Goal: Transaction & Acquisition: Purchase product/service

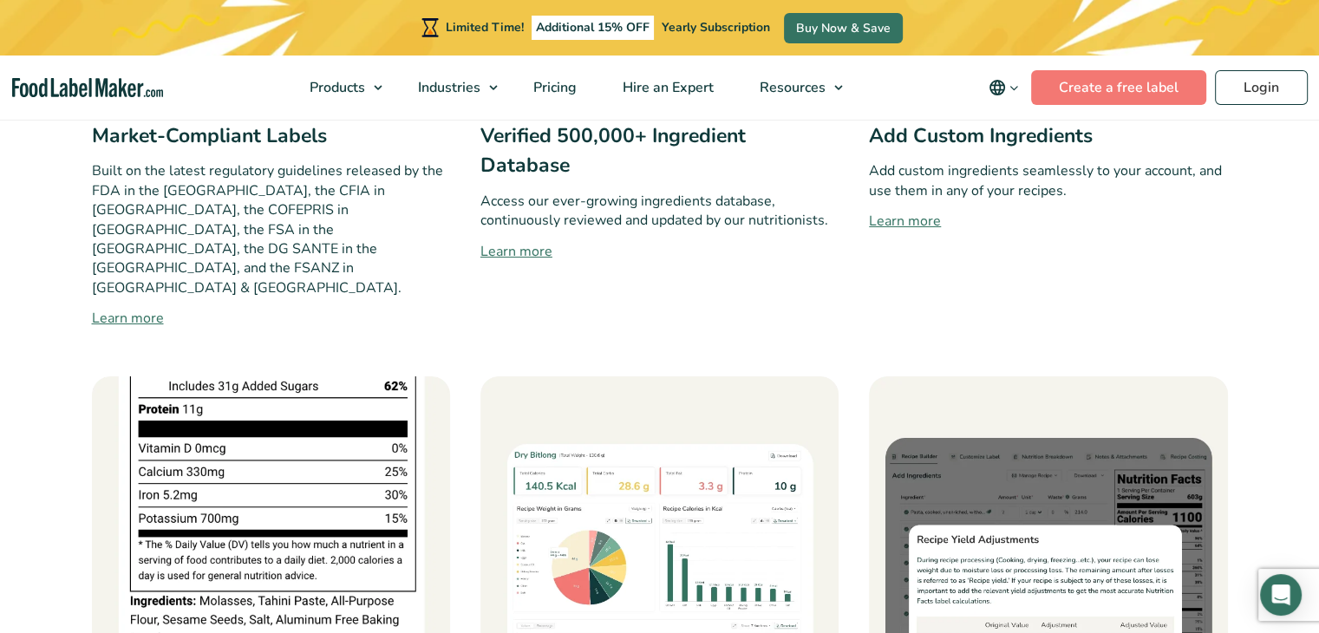
scroll to position [1648, 0]
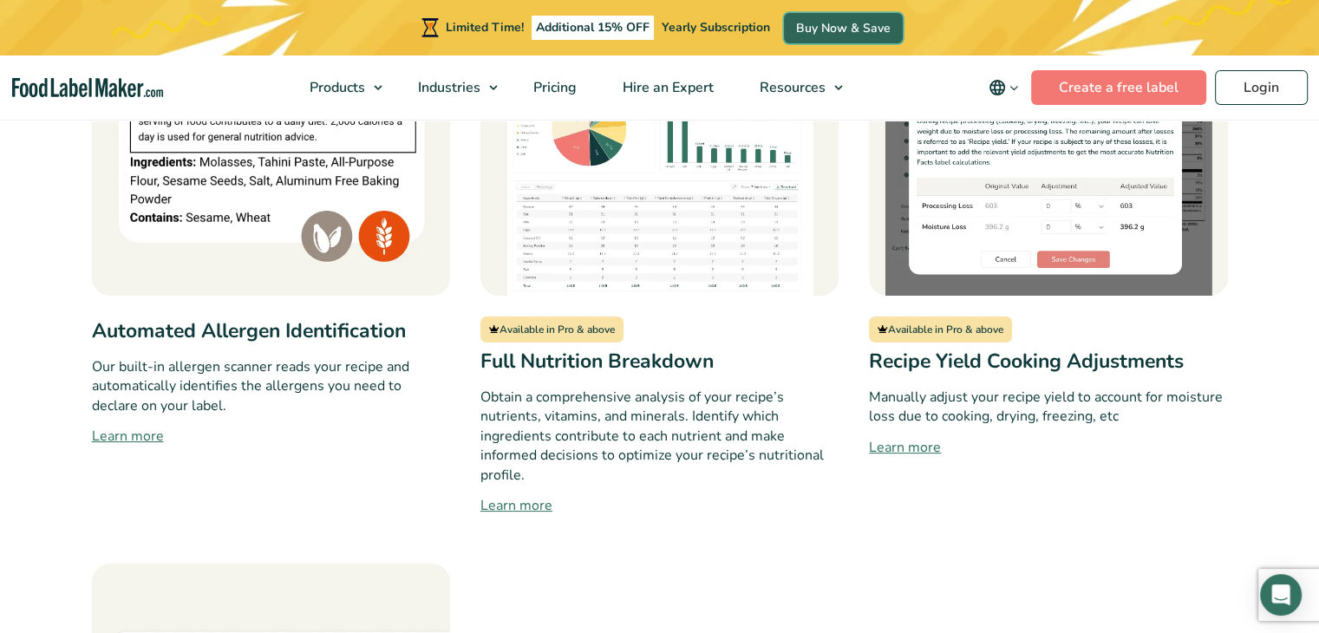
click at [872, 25] on link "Buy Now & Save" at bounding box center [843, 28] width 119 height 30
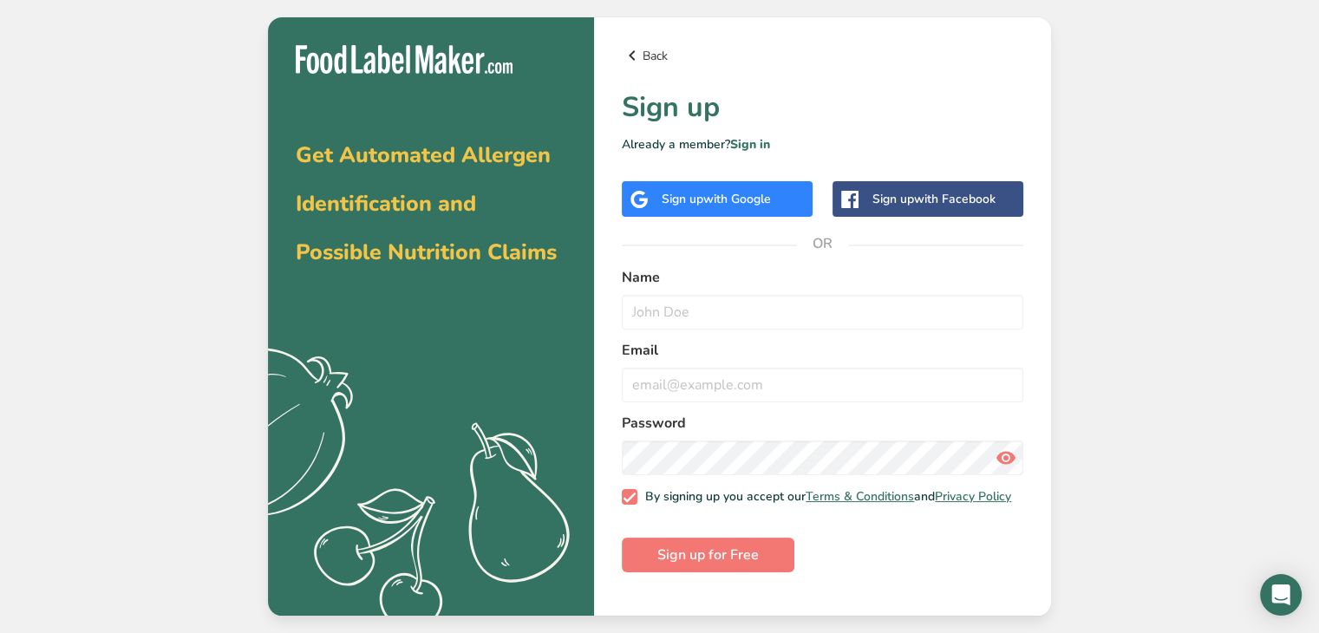
click at [649, 56] on link "Back" at bounding box center [823, 55] width 402 height 21
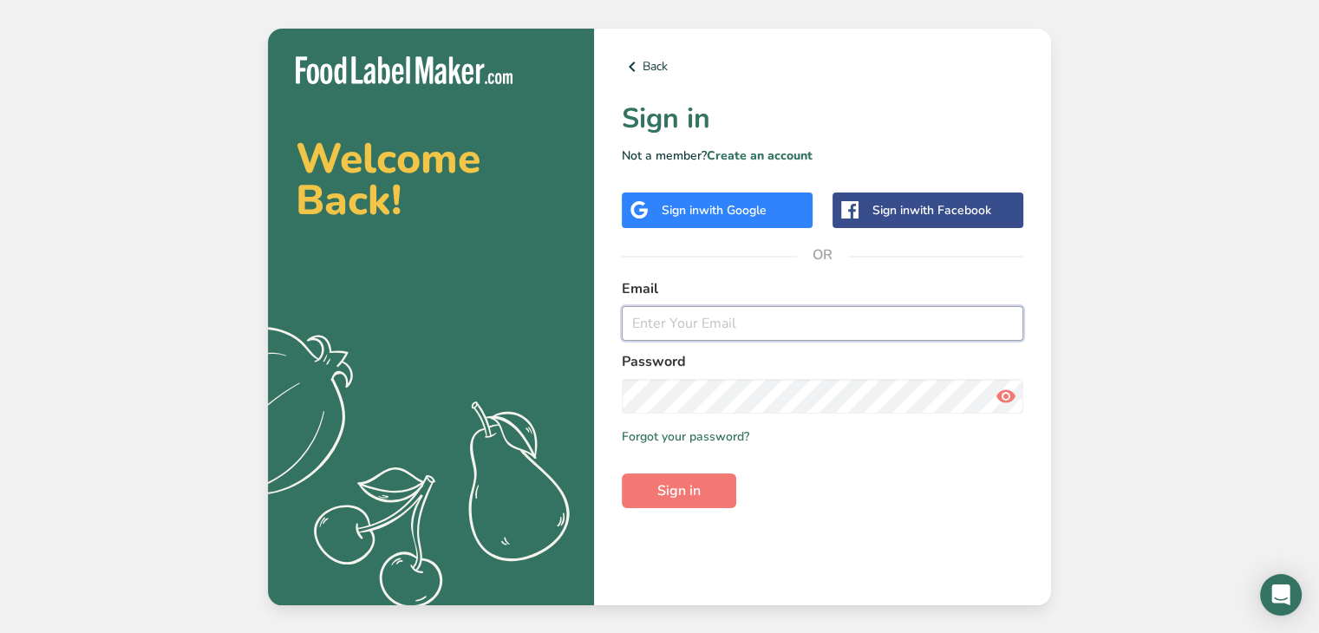
click at [1010, 327] on input "email" at bounding box center [823, 323] width 402 height 35
click at [622, 306] on div at bounding box center [622, 306] width 0 height 0
click at [1174, 292] on div "Welcome Back! .a{fill:#f5f3ed;} Back Sign in Not a member? Create an account Si…" at bounding box center [659, 316] width 1319 height 633
